Goal: Find specific page/section: Find specific page/section

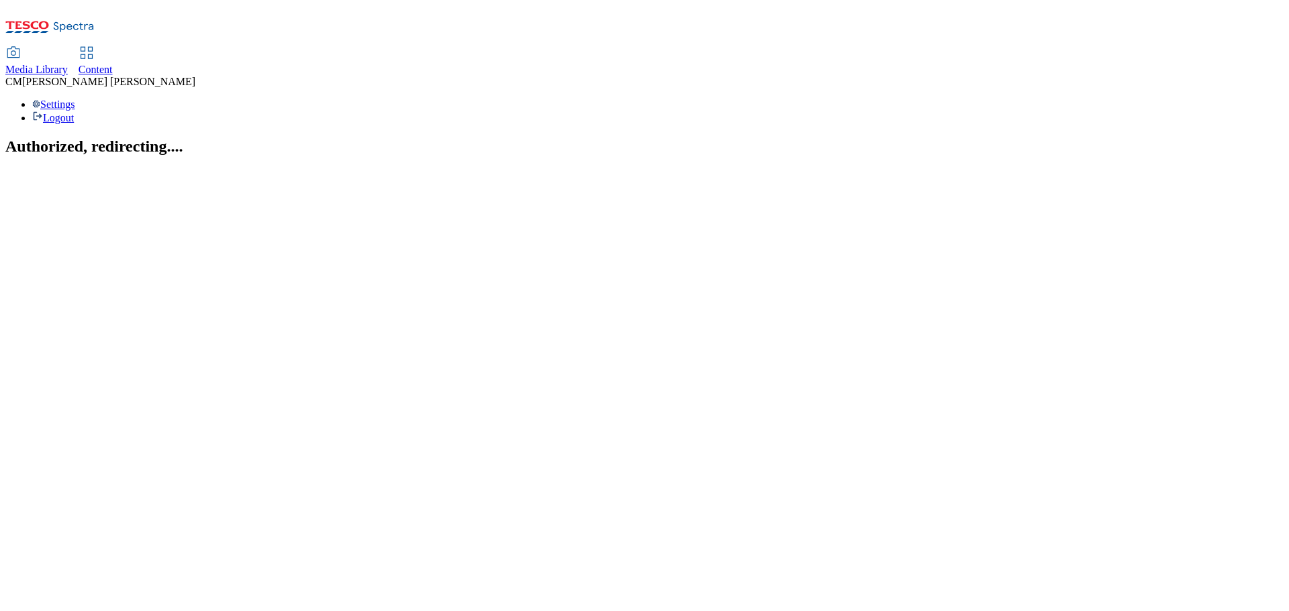
click at [113, 64] on div "Content" at bounding box center [96, 70] width 34 height 12
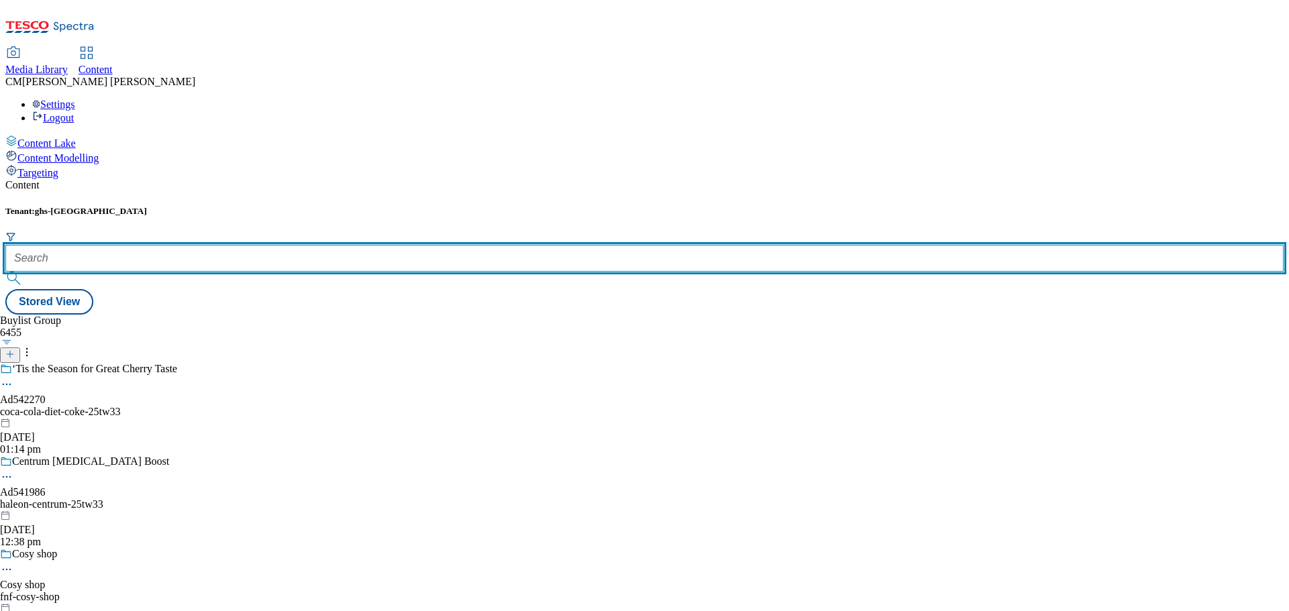
click at [322, 245] on input "text" at bounding box center [644, 258] width 1278 height 27
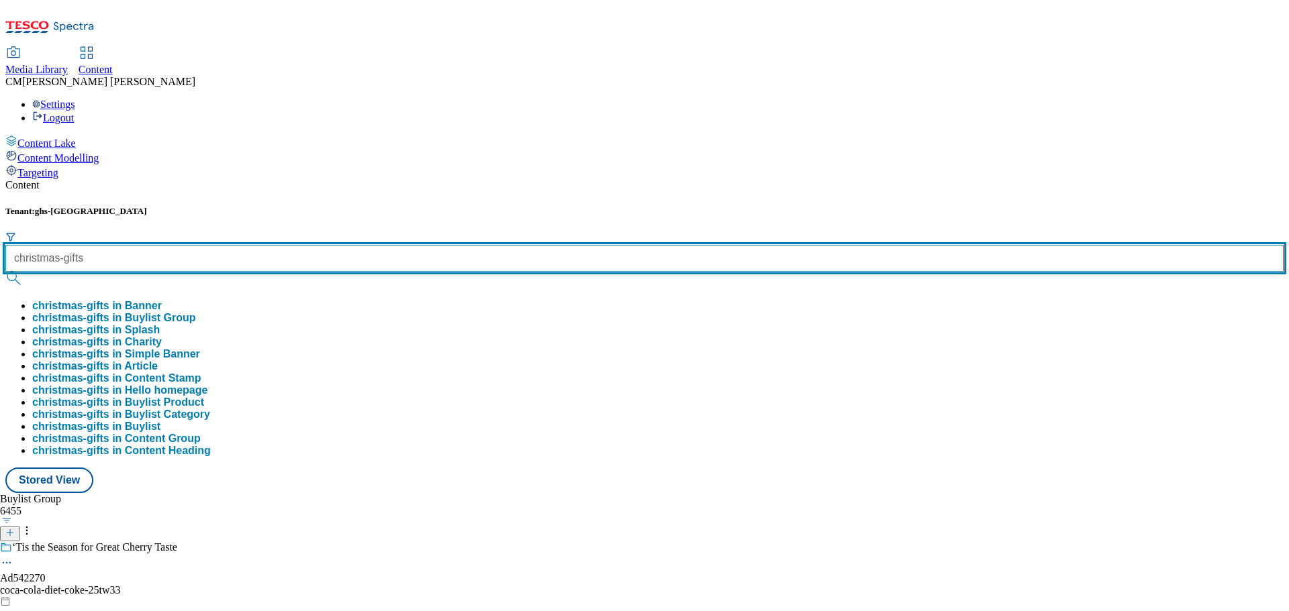
type input "christmas-gifts"
click at [5, 272] on button "submit" at bounding box center [14, 278] width 19 height 13
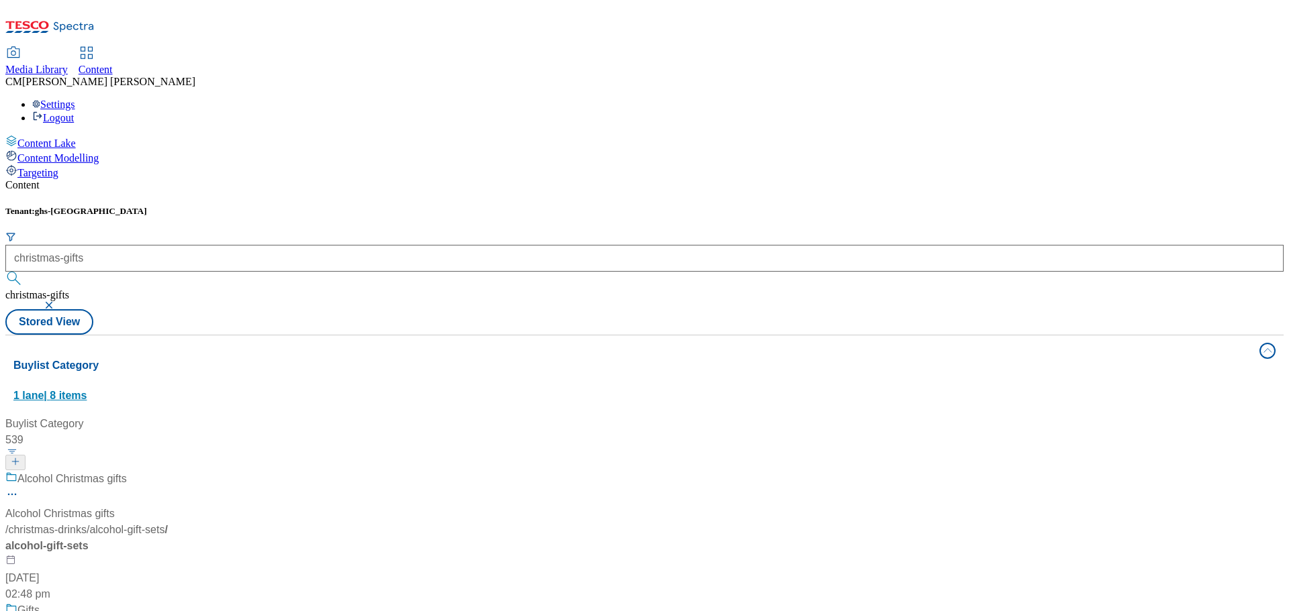
click at [1186, 336] on button "Buylist Category 1 lane | 8 items" at bounding box center [644, 373] width 1278 height 75
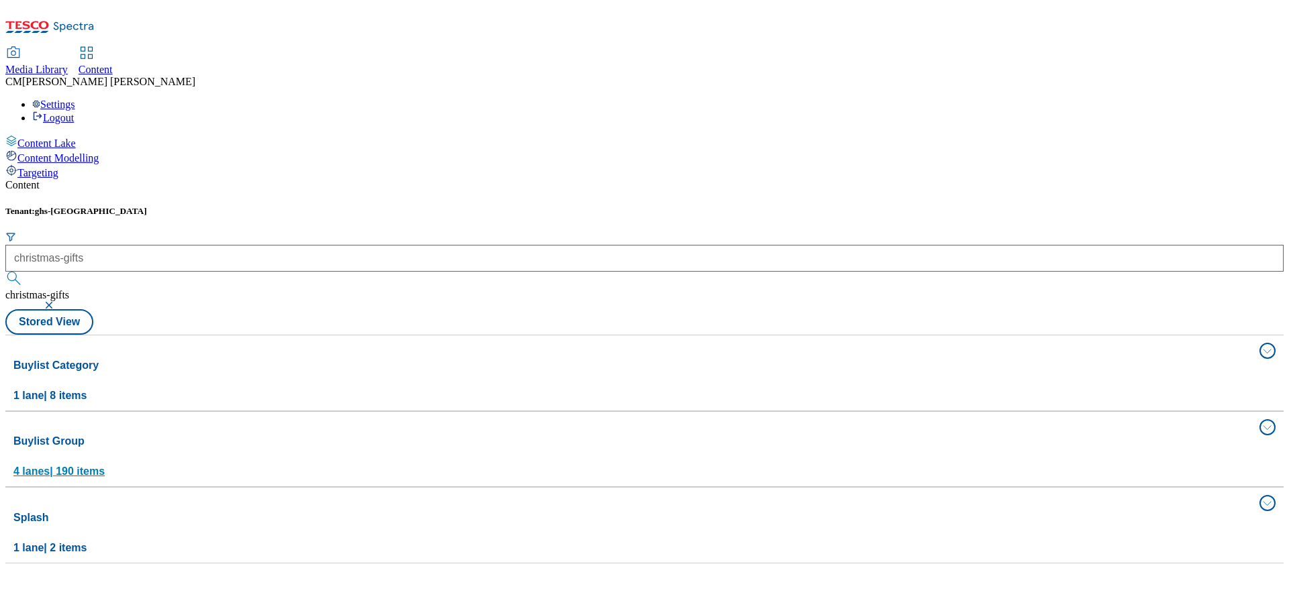
click at [105, 466] on span "4 lanes | 190 items" at bounding box center [58, 471] width 91 height 11
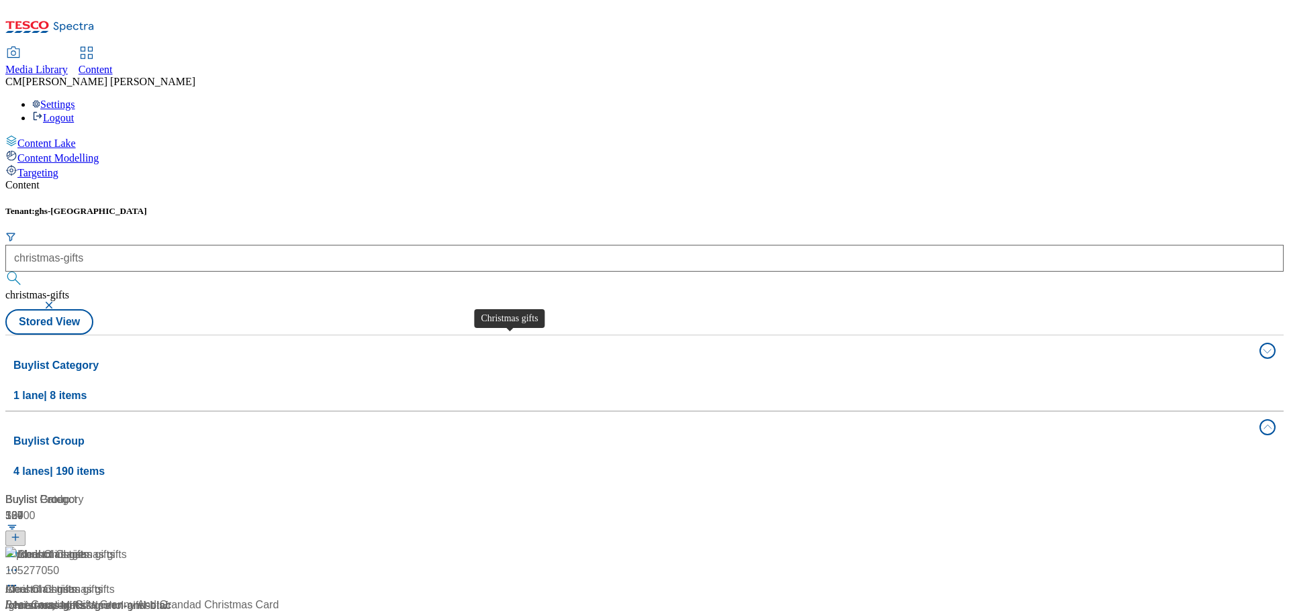
click at [77, 582] on div "Christmas gifts" at bounding box center [40, 590] width 71 height 16
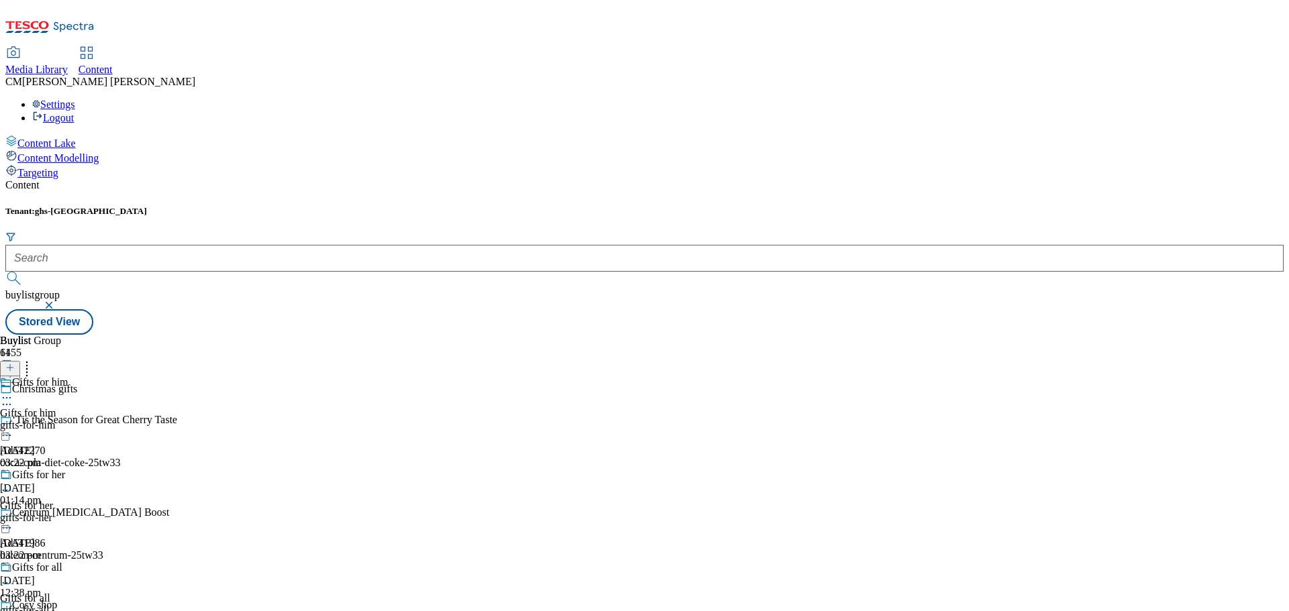
scroll to position [537, 0]
